Goal: Task Accomplishment & Management: Manage account settings

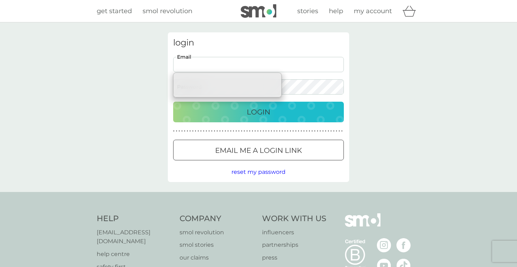
click at [276, 71] on input "Email" at bounding box center [258, 64] width 171 height 15
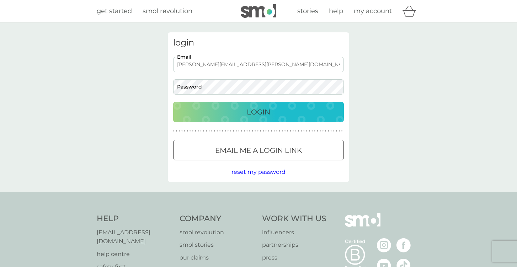
type input "[PERSON_NAME][EMAIL_ADDRESS][PERSON_NAME][DOMAIN_NAME]"
click at [173, 102] on button "Login" at bounding box center [258, 112] width 171 height 21
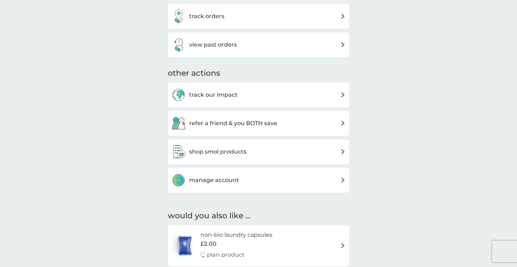
scroll to position [315, 0]
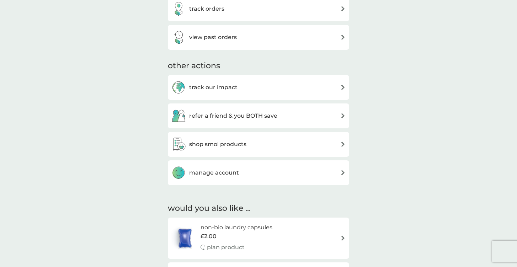
click at [242, 183] on div "manage account" at bounding box center [258, 172] width 181 height 25
click at [240, 171] on div "manage account" at bounding box center [258, 173] width 174 height 14
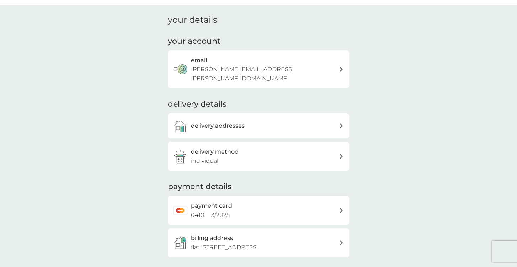
scroll to position [20, 0]
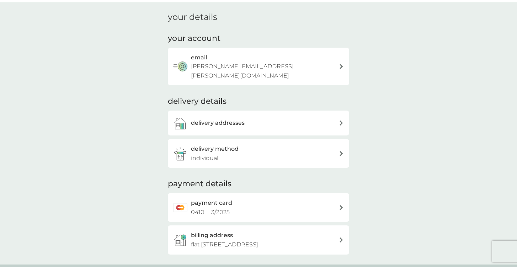
click at [248, 118] on div "delivery addresses" at bounding box center [265, 122] width 148 height 9
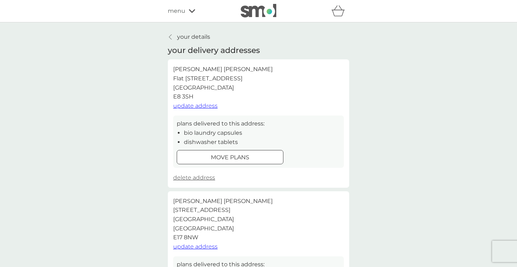
click at [214, 157] on p "move plans" at bounding box center [230, 157] width 38 height 9
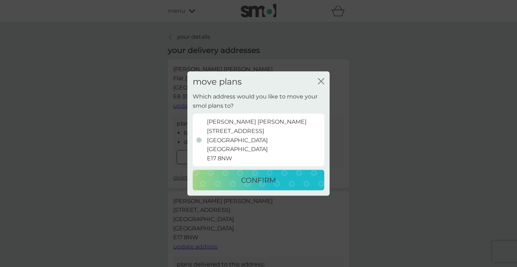
scroll to position [21, 0]
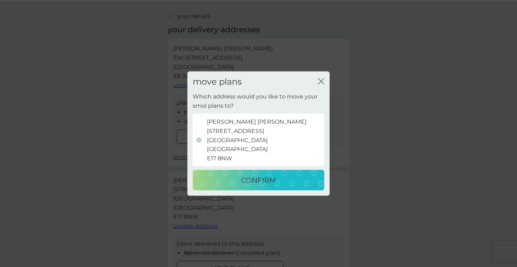
click at [216, 138] on p "Amanda McAlister 36 Chelmsford Road Chelmsford Road London E17 8NW" at bounding box center [257, 139] width 100 height 45
click at [187, 92] on input "Amanda McAlister 36 Chelmsford Road Chelmsford Road London E17 8NW" at bounding box center [187, 92] width 0 height 0
click at [318, 81] on icon "close" at bounding box center [321, 81] width 6 height 6
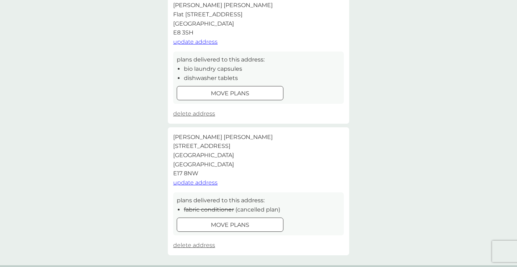
scroll to position [63, 0]
click at [179, 245] on span "delete address" at bounding box center [194, 246] width 42 height 7
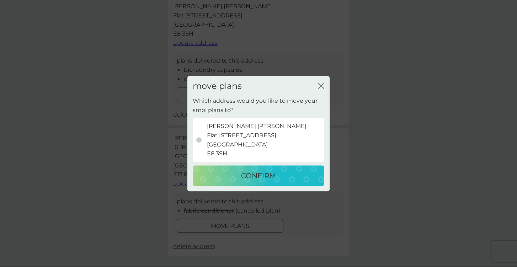
click at [266, 177] on p "CONFIRM" at bounding box center [258, 175] width 35 height 11
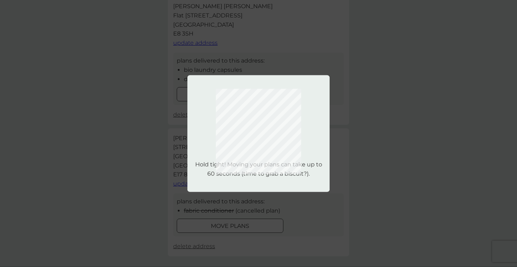
scroll to position [0, 0]
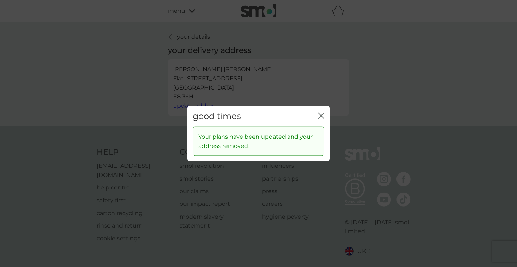
click at [319, 113] on icon "close" at bounding box center [321, 115] width 6 height 6
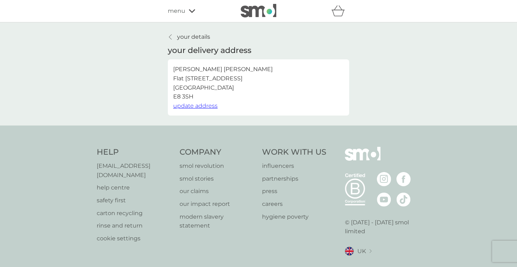
click at [200, 107] on span "update address" at bounding box center [195, 105] width 44 height 7
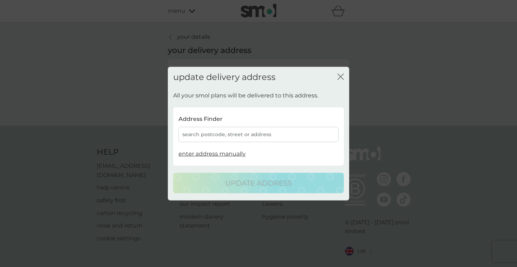
click at [227, 131] on div "search postcode, street or address" at bounding box center [258, 134] width 160 height 15
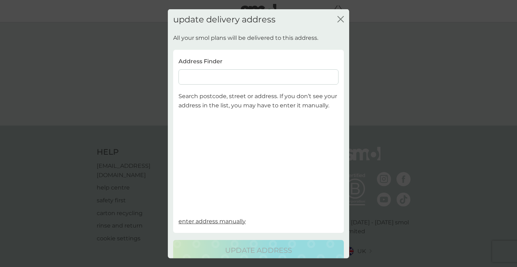
click at [212, 77] on input at bounding box center [258, 76] width 160 height 15
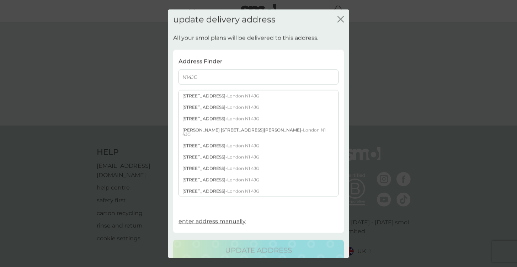
type input "N14JG"
click at [210, 105] on div "49 Buckingham Road - London N1 4JG" at bounding box center [258, 107] width 159 height 11
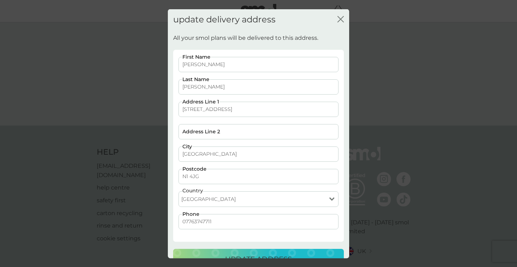
scroll to position [18, 0]
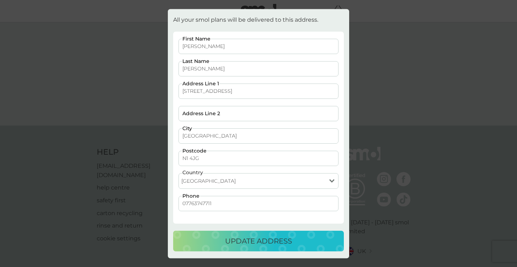
click at [242, 237] on p "update address" at bounding box center [258, 240] width 67 height 11
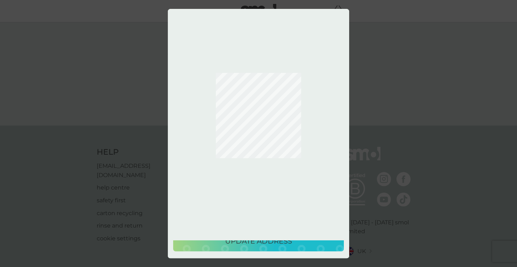
scroll to position [0, 0]
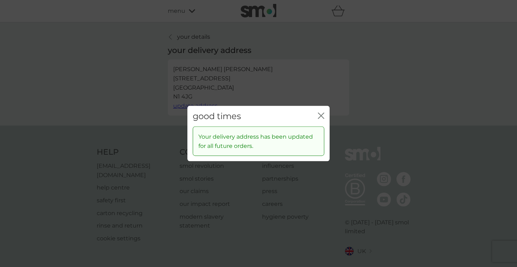
click at [390, 123] on div "good times close Your delivery address has been updated for all future orders." at bounding box center [258, 133] width 517 height 267
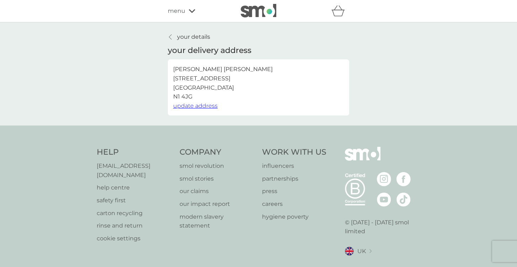
click at [205, 92] on p "Amanda McAlister 49 Buckingham Road London N1 4JG" at bounding box center [223, 83] width 100 height 36
click at [182, 38] on p "your details" at bounding box center [193, 36] width 33 height 9
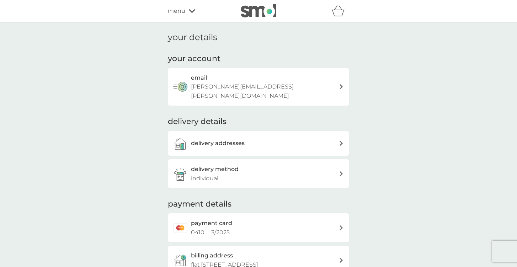
click at [190, 11] on icon at bounding box center [192, 11] width 6 height 4
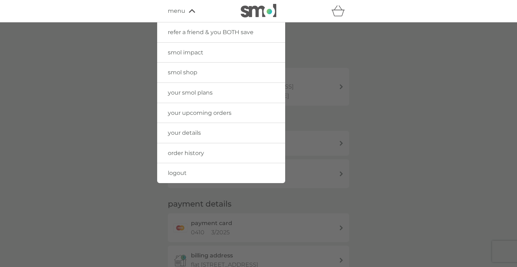
click at [456, 136] on div at bounding box center [258, 155] width 517 height 267
